Goal: Find specific page/section: Go to known website

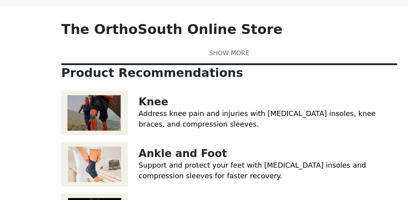
scroll to position [4, 0]
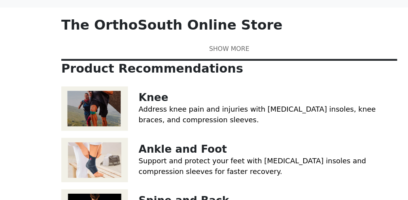
click at [199, 70] on link at bounding box center [204, 65] width 299 height 8
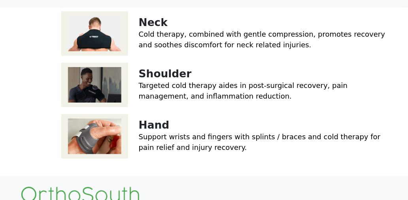
scroll to position [393, 0]
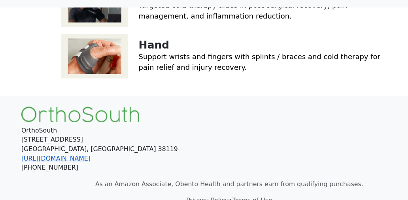
click at [40, 160] on link "[URL][DOMAIN_NAME]" at bounding box center [50, 163] width 62 height 6
